Goal: Find specific page/section: Find specific page/section

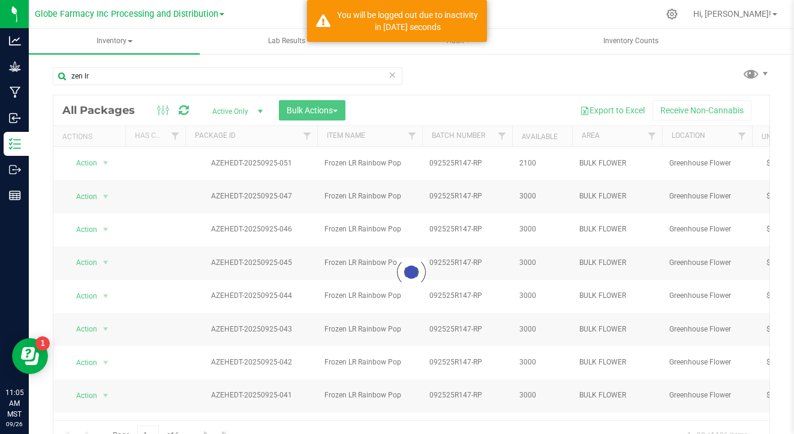
scroll to position [278, 0]
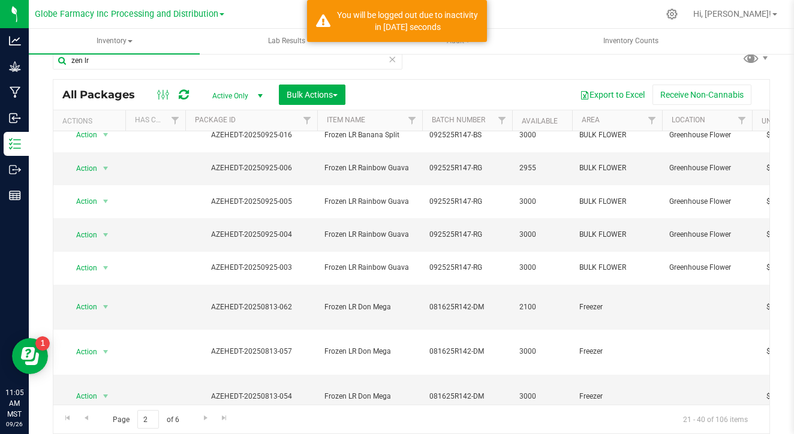
scroll to position [278, 0]
click at [219, 415] on span "Go to the last page" at bounding box center [224, 418] width 10 height 10
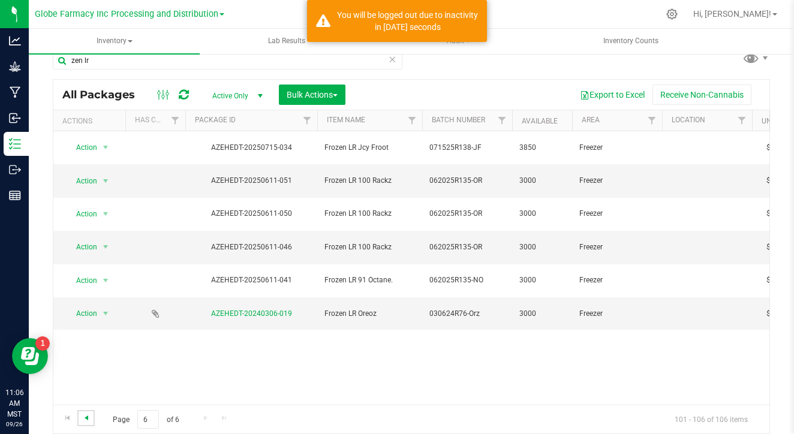
click at [87, 415] on span "Go to the previous page" at bounding box center [87, 418] width 10 height 10
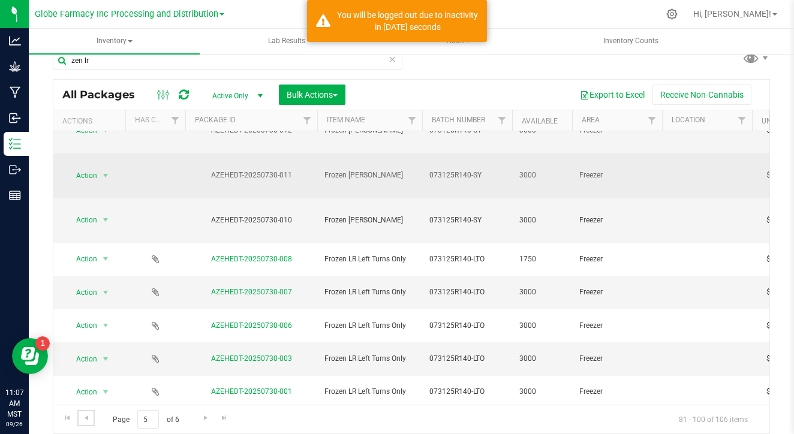
scroll to position [278, 0]
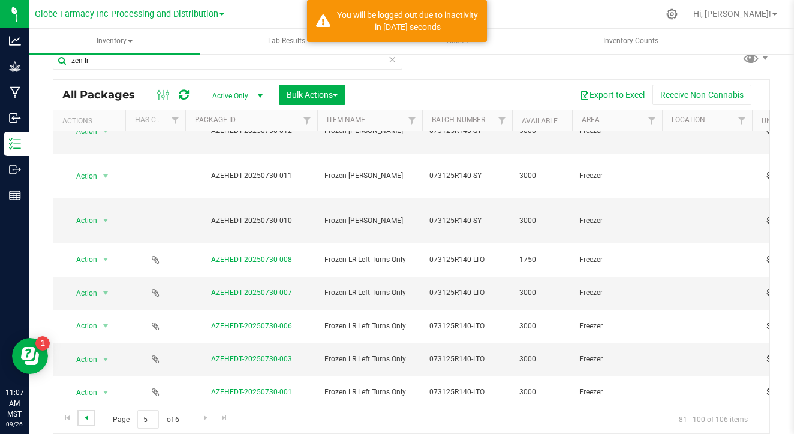
click at [85, 418] on span "Go to the previous page" at bounding box center [87, 418] width 10 height 10
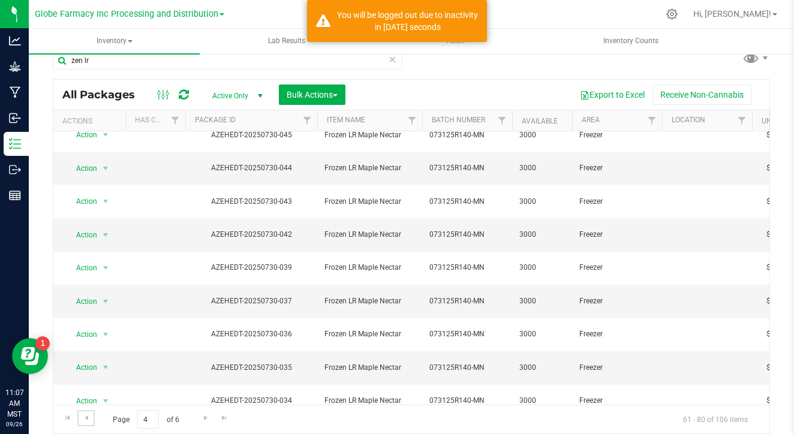
scroll to position [278, 0]
click at [82, 421] on span "Go to the previous page" at bounding box center [87, 418] width 10 height 10
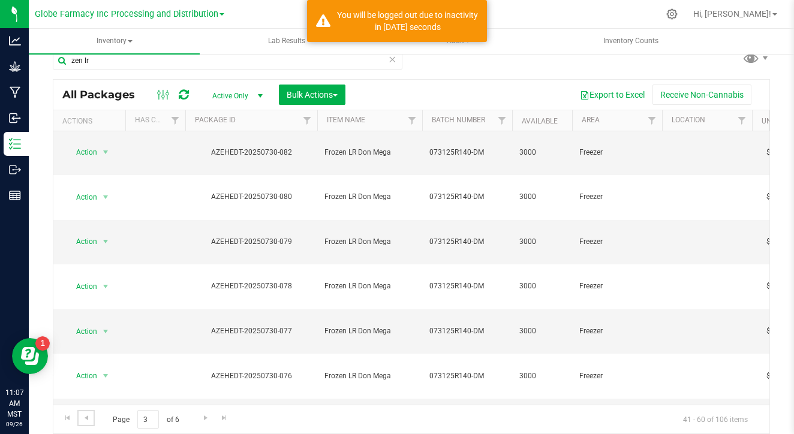
scroll to position [35, 0]
click at [64, 415] on span "Go to the first page" at bounding box center [68, 418] width 10 height 10
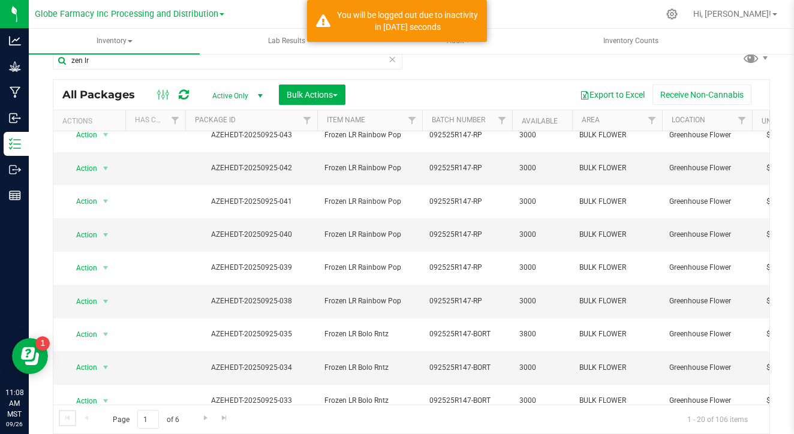
scroll to position [278, 0]
click at [201, 418] on span "Go to the next page" at bounding box center [206, 418] width 10 height 10
